Goal: Information Seeking & Learning: Learn about a topic

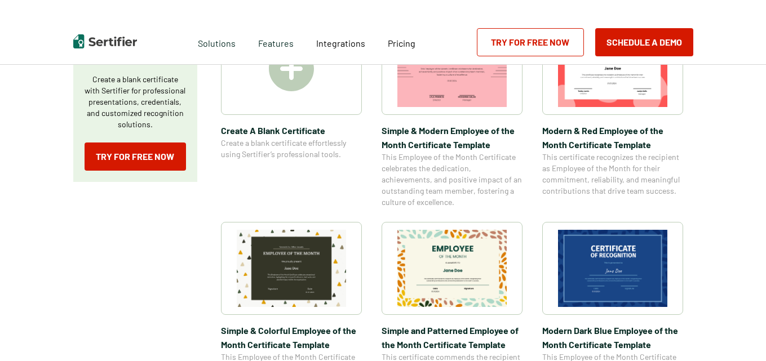
scroll to position [254, 0]
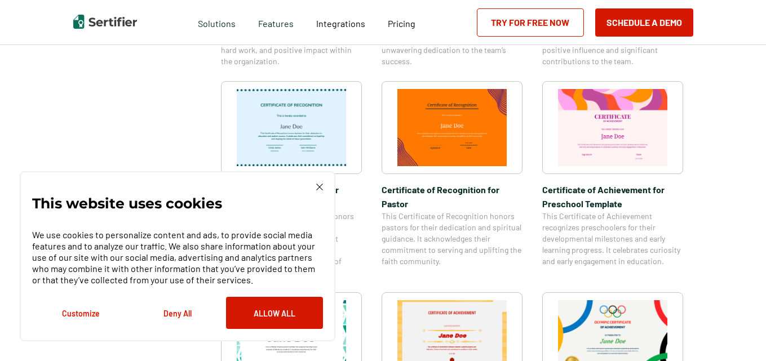
scroll to position [578, 0]
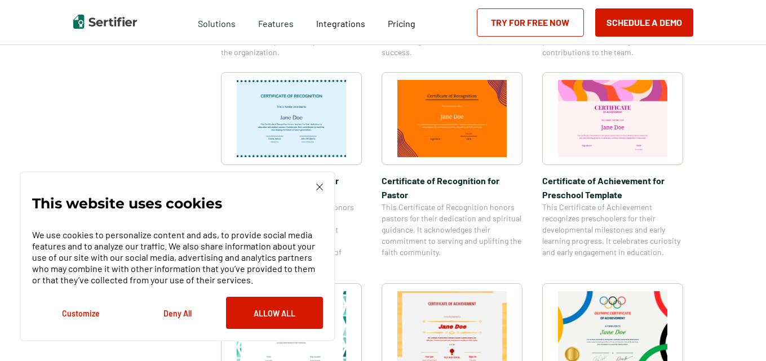
click at [319, 188] on img at bounding box center [319, 187] width 7 height 7
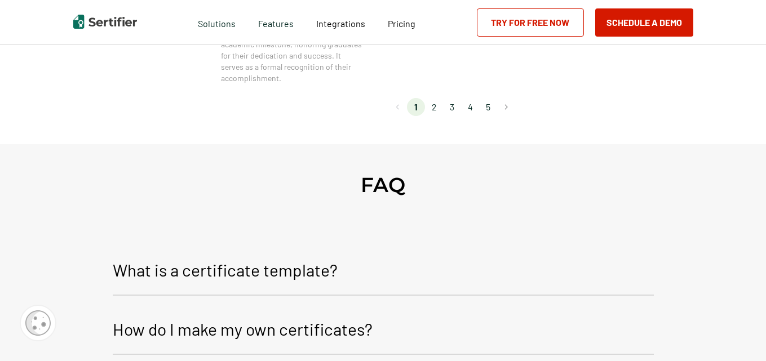
scroll to position [1197, 0]
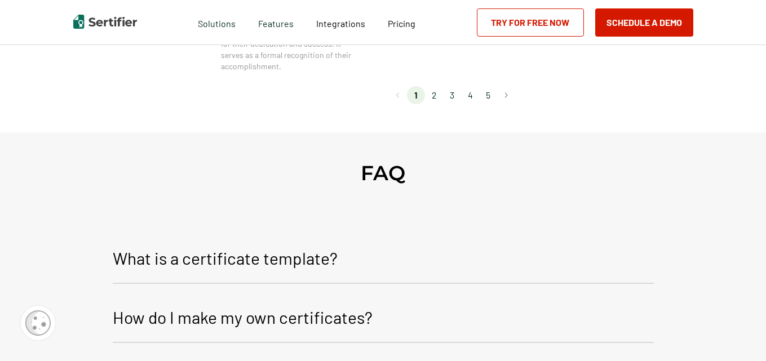
click at [435, 94] on li "2" at bounding box center [434, 95] width 18 height 18
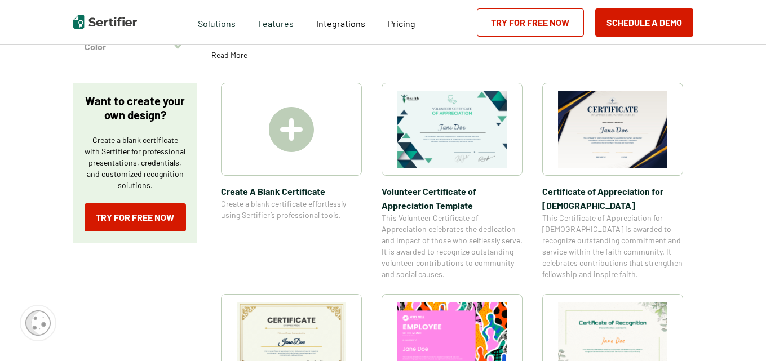
scroll to position [169, 0]
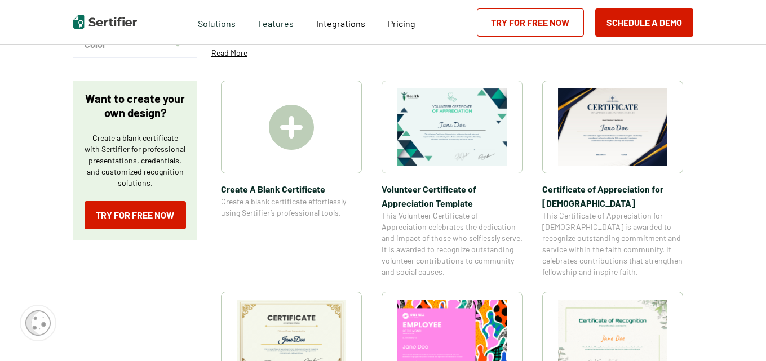
click at [295, 129] on img at bounding box center [291, 127] width 45 height 45
